Goal: Information Seeking & Learning: Understand process/instructions

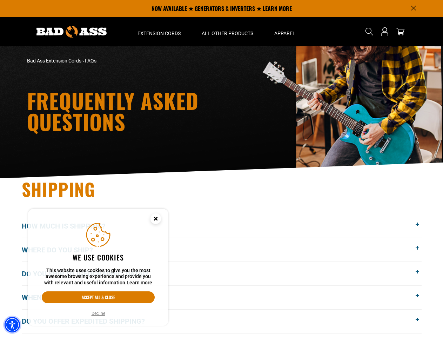
click at [12, 324] on img "Accessibility Menu" at bounding box center [12, 324] width 15 height 15
